Goal: Information Seeking & Learning: Learn about a topic

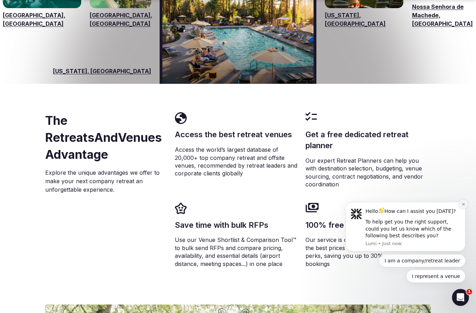
click at [464, 204] on icon "Dismiss notification" at bounding box center [463, 204] width 2 height 2
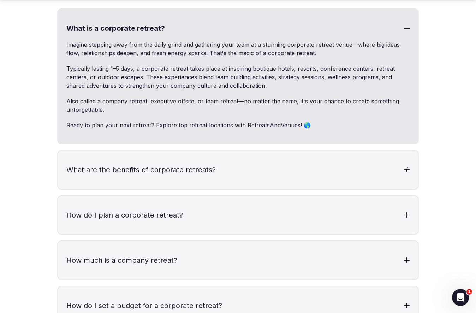
scroll to position [2163, 0]
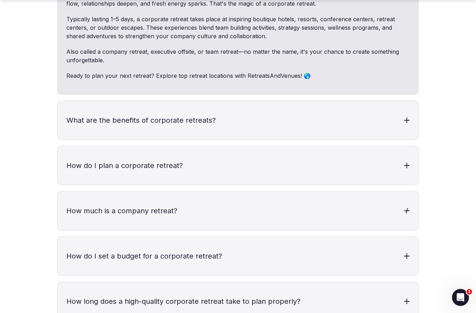
click at [177, 192] on h3 "How much is a company retreat?" at bounding box center [238, 211] width 361 height 38
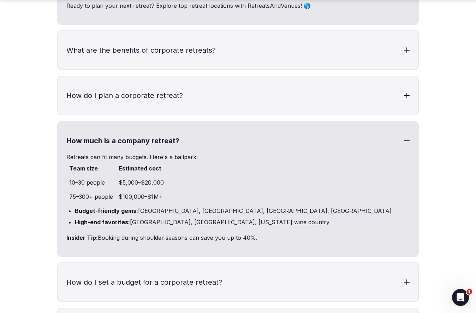
scroll to position [2248, 0]
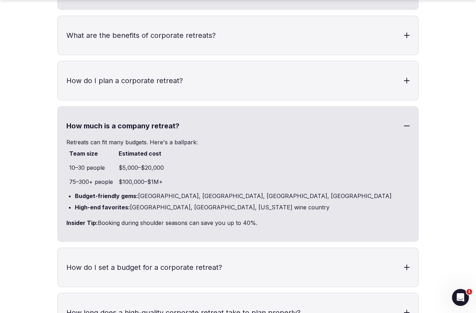
drag, startPoint x: 121, startPoint y: 198, endPoint x: 258, endPoint y: 208, distance: 137.5
click at [258, 208] on div "Retreats can fit many budgets. Here's a ballpark: Team size Estimated cost 10–3…" at bounding box center [238, 189] width 361 height 103
click at [34, 179] on section "Frequently asked questions What is a corporate retreat? Imagine stepping away f…" at bounding box center [238, 193] width 476 height 753
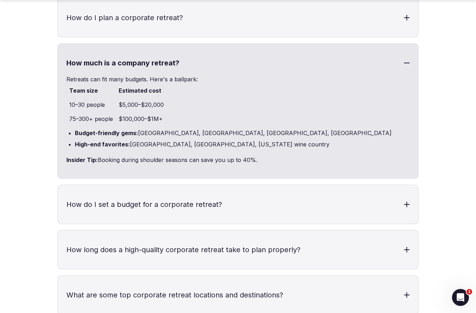
scroll to position [2333, 0]
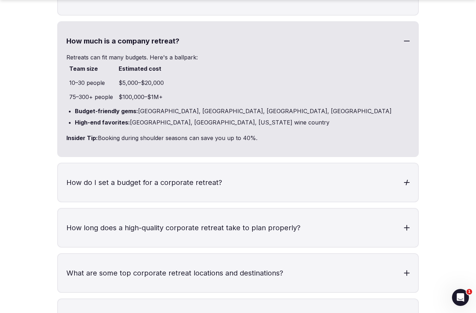
click at [223, 163] on h3 "How do I set a budget for a corporate retreat?" at bounding box center [238, 182] width 361 height 38
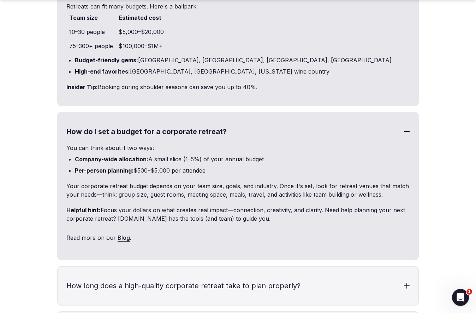
scroll to position [2630, 0]
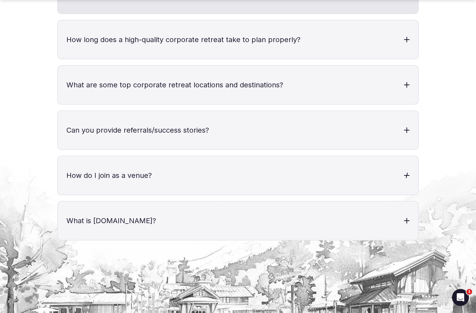
click at [171, 162] on h3 "How do I join as a venue?" at bounding box center [238, 175] width 361 height 38
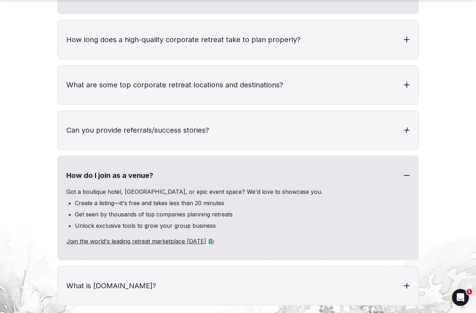
click at [210, 119] on h3 "Can you provide referrals/success stories?" at bounding box center [238, 130] width 361 height 38
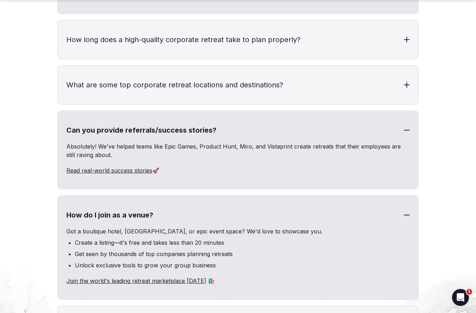
click at [409, 212] on div at bounding box center [407, 215] width 6 height 6
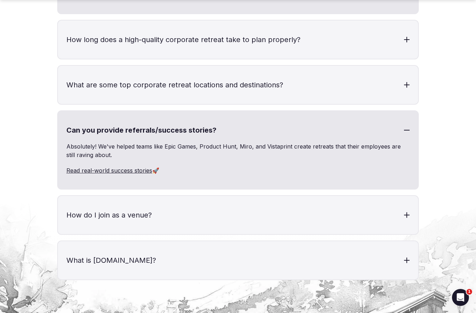
click at [388, 111] on h3 "Can you provide referrals/success stories?" at bounding box center [238, 130] width 361 height 38
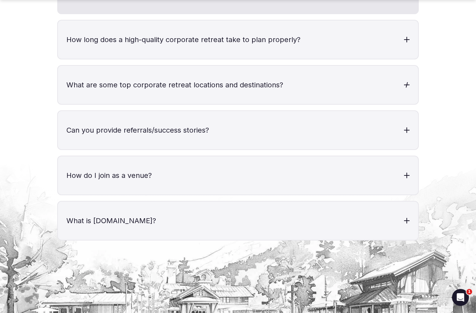
click at [357, 66] on h3 "What are some top corporate retreat locations and destinations?" at bounding box center [238, 85] width 361 height 38
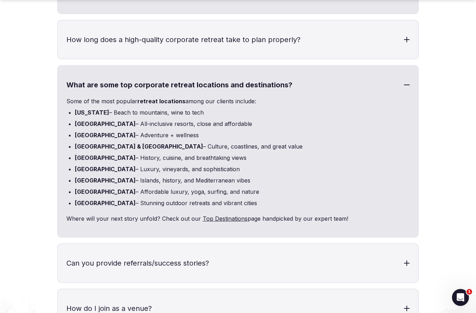
click at [318, 66] on h3 "What are some top corporate retreat locations and destinations?" at bounding box center [238, 85] width 361 height 38
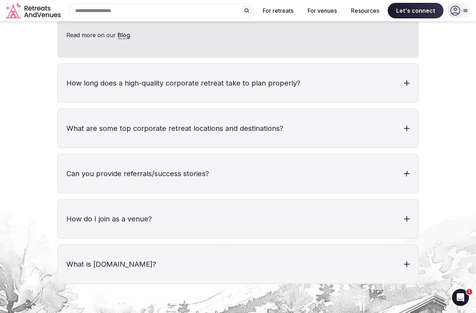
scroll to position [2545, 0]
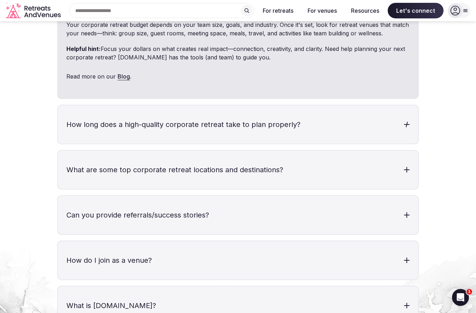
click at [255, 108] on h3 "How long does a high-quality corporate retreat take to plan properly?" at bounding box center [238, 124] width 361 height 38
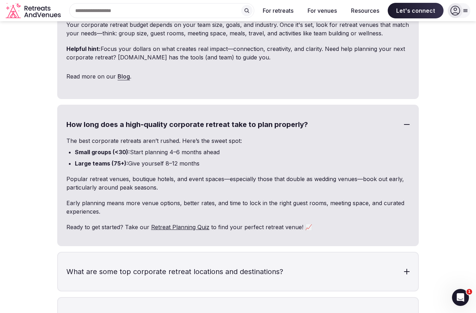
click at [280, 105] on h3 "How long does a high-quality corporate retreat take to plan properly?" at bounding box center [238, 124] width 361 height 38
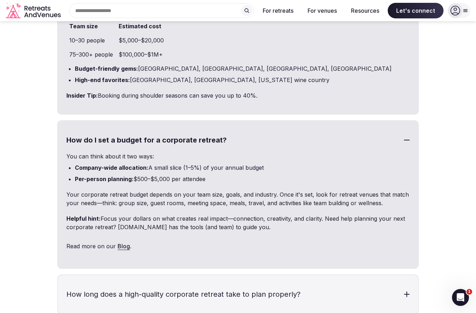
click at [355, 121] on h3 "How do I set a budget for a corporate retreat?" at bounding box center [238, 140] width 361 height 38
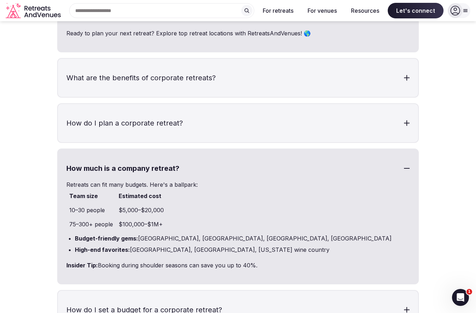
click at [272, 149] on h3 "How much is a company retreat?" at bounding box center [238, 168] width 361 height 38
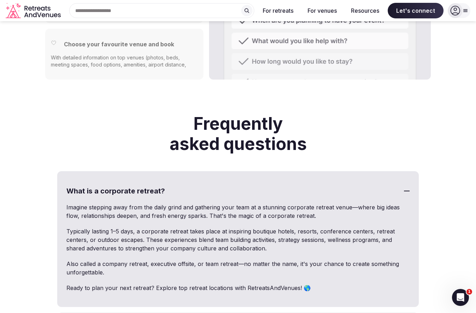
click at [225, 172] on h3 "What is a corporate retreat?" at bounding box center [238, 191] width 361 height 38
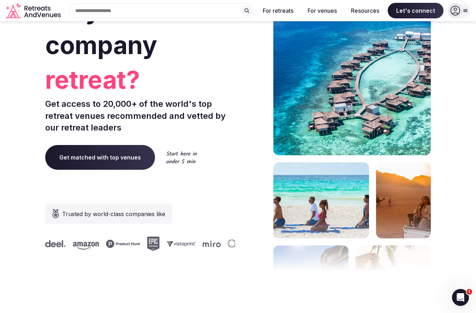
scroll to position [0, 0]
